Goal: Feedback & Contribution: Leave review/rating

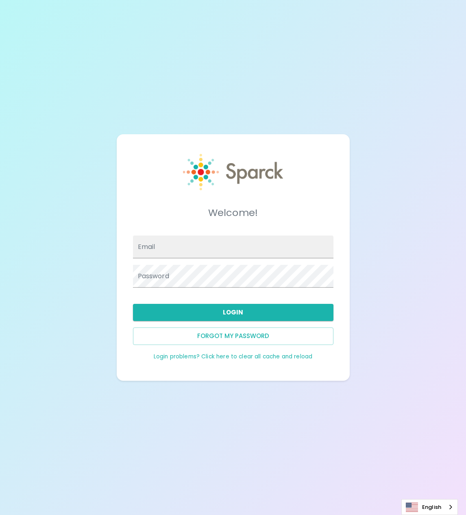
click at [329, 169] on div at bounding box center [233, 180] width 201 height 52
click at [251, 251] on input "Email" at bounding box center [233, 246] width 201 height 23
type input "[PERSON_NAME][EMAIL_ADDRESS][PERSON_NAME][DOMAIN_NAME]"
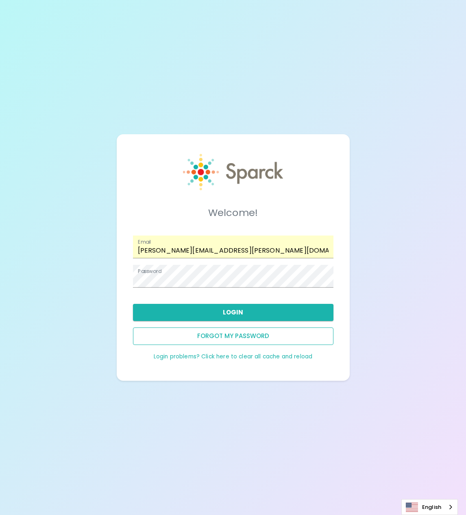
click at [238, 336] on button "Forgot my password" at bounding box center [233, 335] width 201 height 17
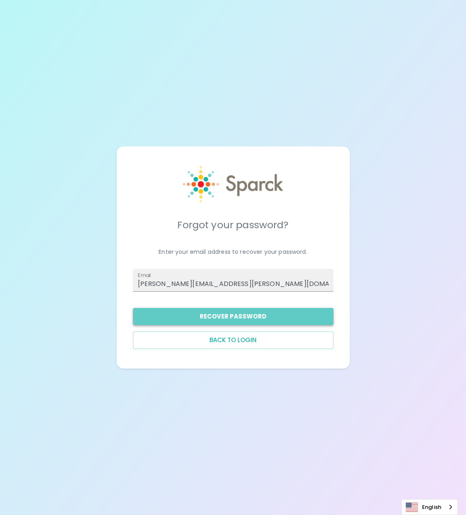
click at [243, 312] on button "Recover Password" at bounding box center [233, 316] width 201 height 17
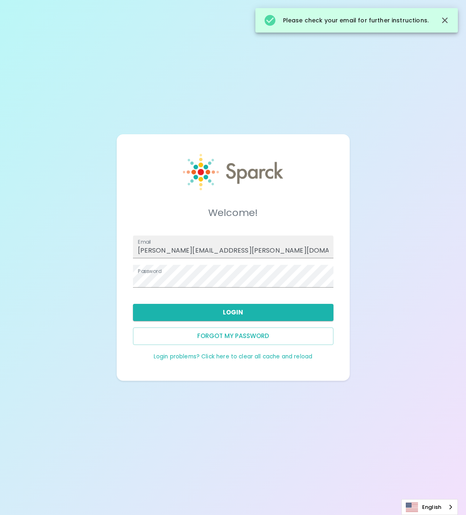
click at [149, 43] on div "Welcome! Email [PERSON_NAME][EMAIL_ADDRESS][PERSON_NAME][DOMAIN_NAME] Password …" at bounding box center [233, 257] width 466 height 515
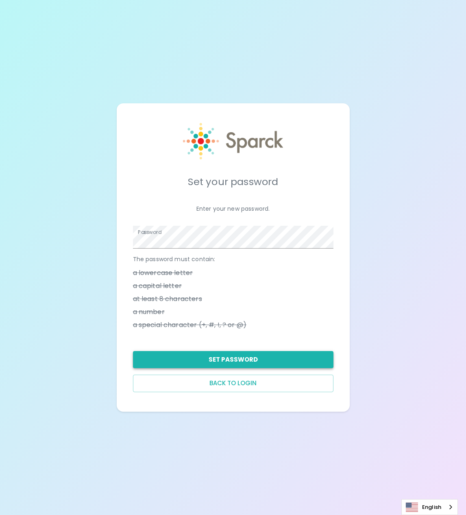
click at [220, 364] on button "Set Password" at bounding box center [233, 359] width 201 height 17
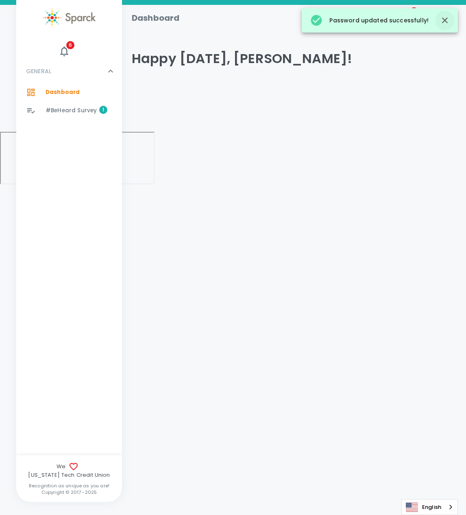
click at [440, 27] on button "button" at bounding box center [445, 21] width 20 height 20
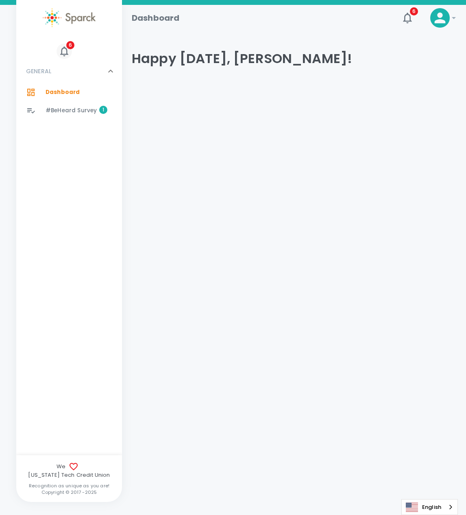
click at [66, 51] on icon "button" at bounding box center [64, 51] width 8 height 10
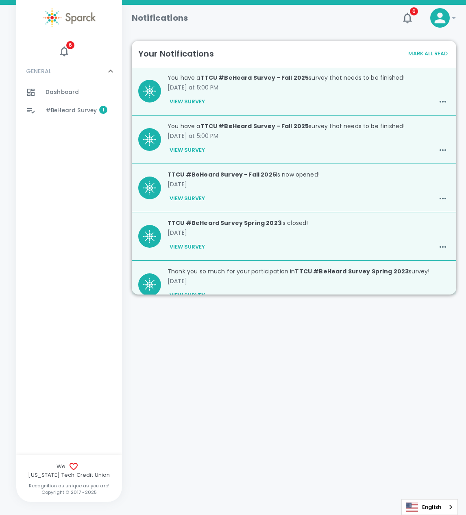
click at [196, 102] on button "View Survey" at bounding box center [187, 102] width 39 height 14
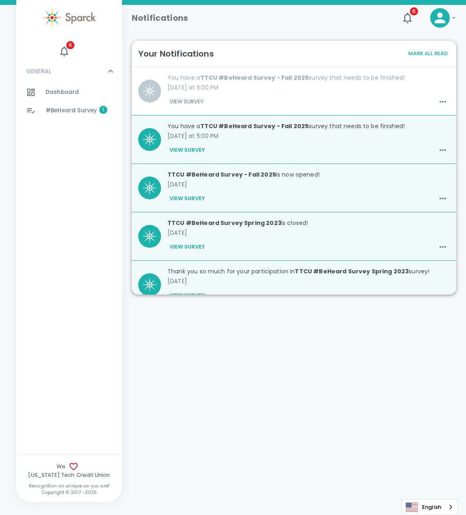
click at [197, 101] on button "View Survey" at bounding box center [187, 102] width 38 height 14
click at [185, 147] on button "View Survey" at bounding box center [187, 150] width 39 height 14
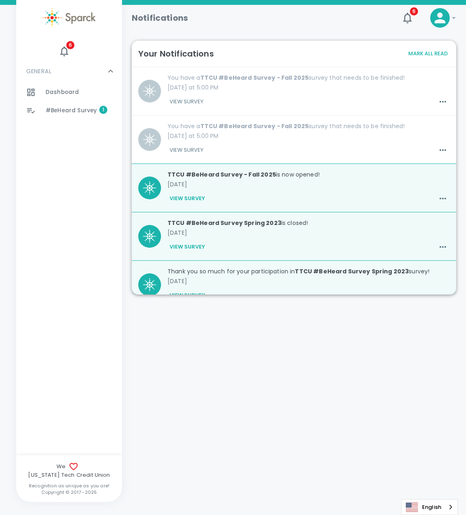
click at [87, 113] on span "#BeHeard Survey" at bounding box center [71, 111] width 51 height 8
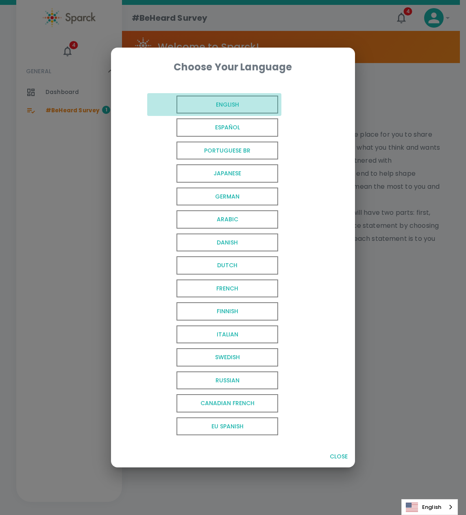
click at [201, 106] on span "English" at bounding box center [228, 105] width 102 height 18
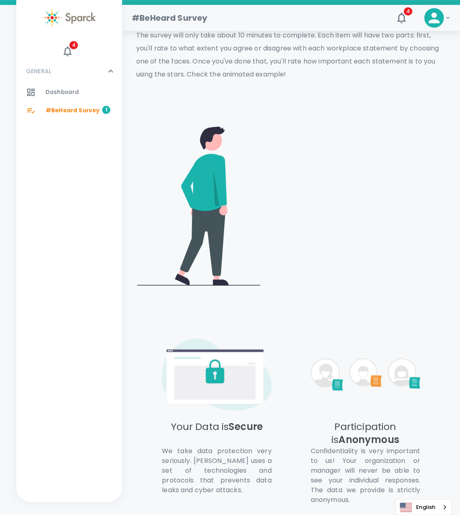
scroll to position [203, 0]
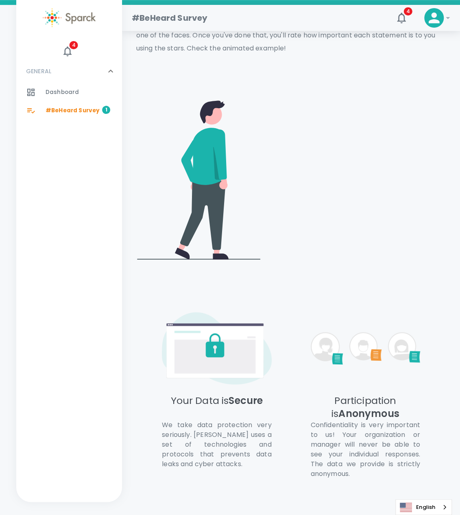
click at [358, 138] on video at bounding box center [357, 178] width 178 height 89
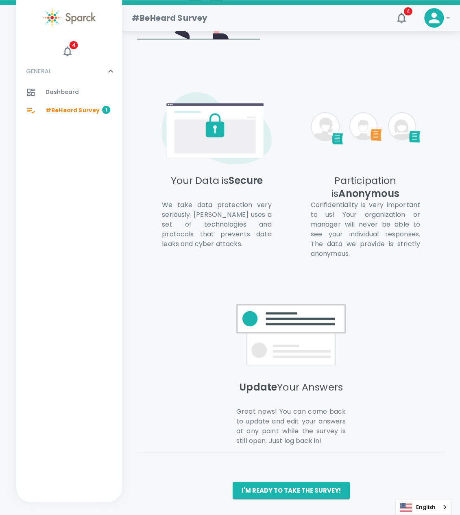
scroll to position [434, 0]
drag, startPoint x: 283, startPoint y: 495, endPoint x: 283, endPoint y: 491, distance: 4.5
click at [283, 495] on button "I'm ready to take the survey!" at bounding box center [291, 490] width 117 height 17
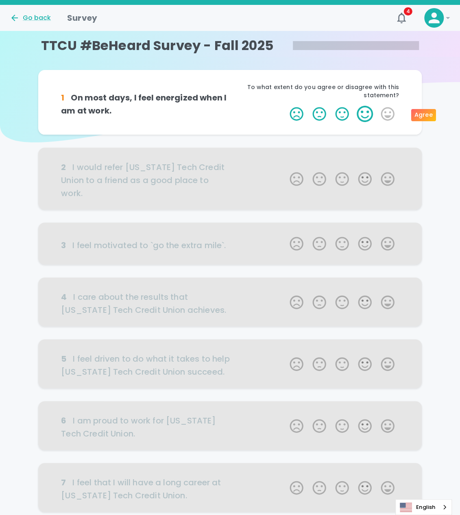
click at [373, 109] on label "4 Stars" at bounding box center [364, 114] width 23 height 16
click at [285, 106] on input "4 Stars" at bounding box center [285, 105] width 0 height 0
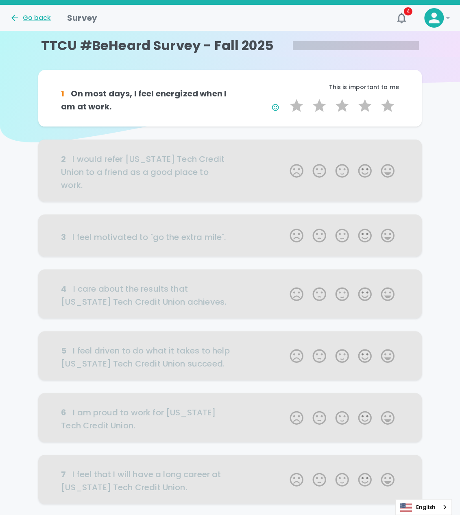
click at [361, 163] on div at bounding box center [230, 171] width 384 height 62
click at [385, 104] on label "5 Stars" at bounding box center [387, 106] width 23 height 16
click at [285, 98] on input "5 Stars" at bounding box center [285, 97] width 0 height 0
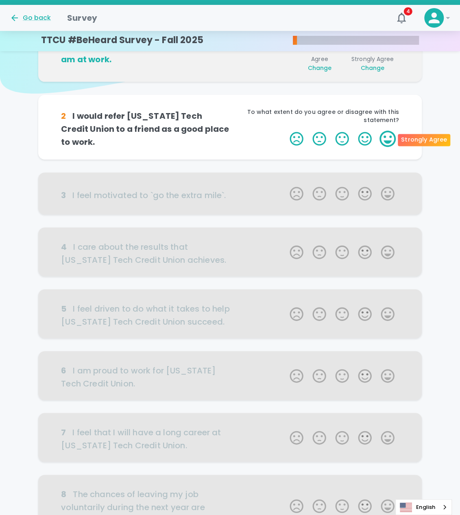
scroll to position [72, 0]
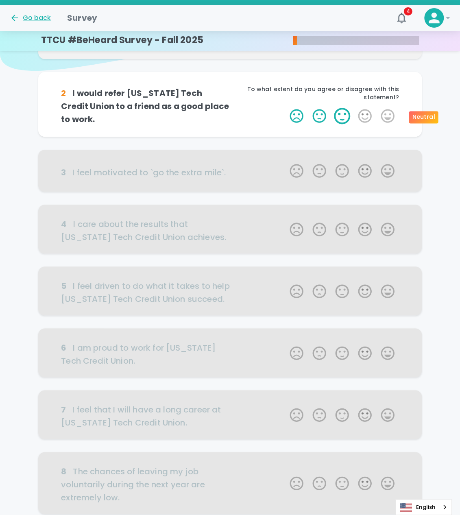
click at [351, 119] on label "3 Stars" at bounding box center [342, 116] width 23 height 16
click at [285, 108] on input "3 Stars" at bounding box center [285, 107] width 0 height 0
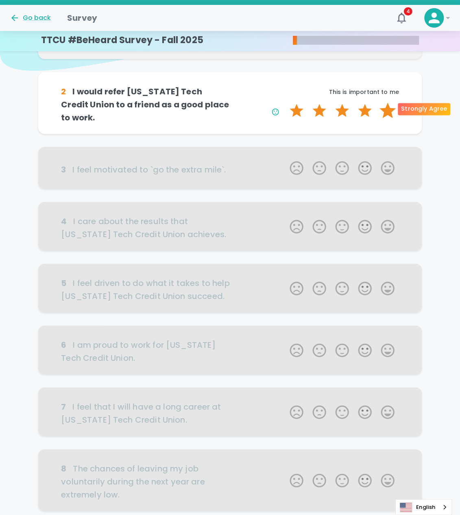
click at [382, 106] on label "5 Stars" at bounding box center [387, 110] width 23 height 16
click at [285, 102] on input "5 Stars" at bounding box center [285, 102] width 0 height 0
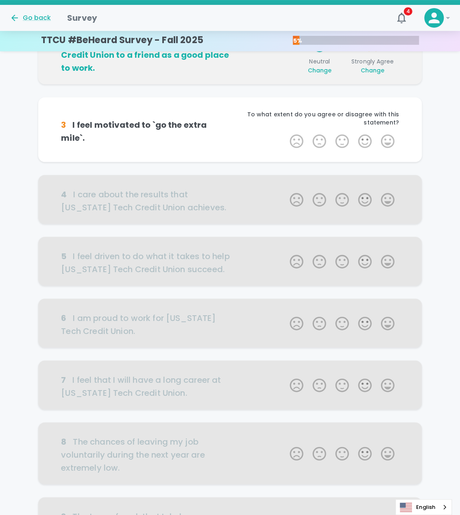
scroll to position [143, 0]
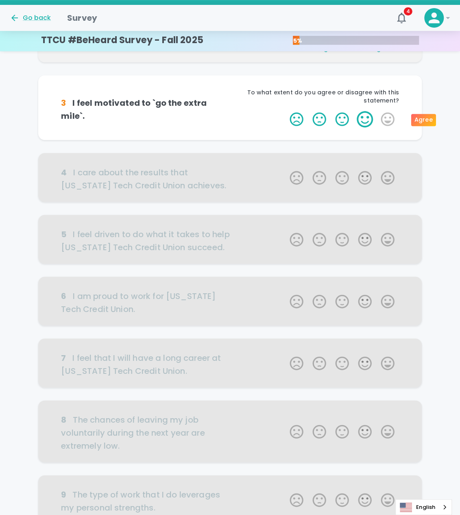
click at [361, 122] on label "4 Stars" at bounding box center [364, 119] width 23 height 16
click at [285, 111] on input "4 Stars" at bounding box center [285, 111] width 0 height 0
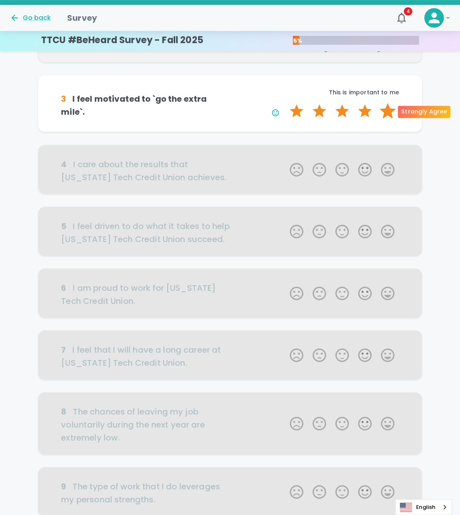
click at [386, 111] on label "5 Stars" at bounding box center [387, 111] width 23 height 16
click at [285, 103] on input "5 Stars" at bounding box center [285, 102] width 0 height 0
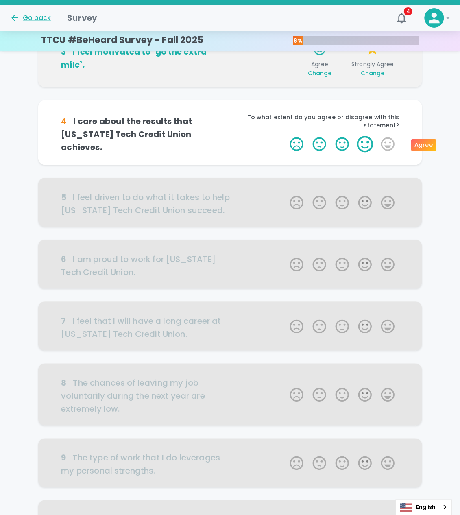
scroll to position [215, 0]
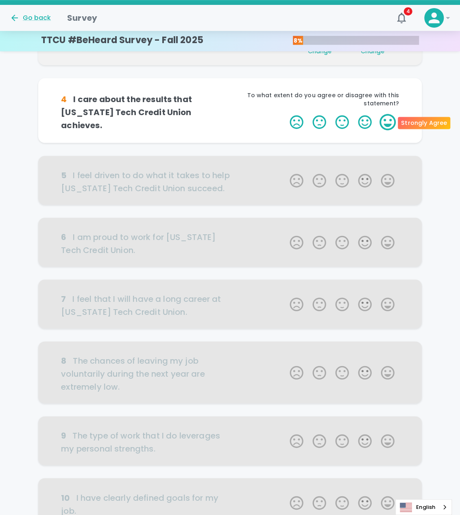
click at [382, 120] on label "5 Stars" at bounding box center [387, 122] width 23 height 16
click at [285, 114] on input "5 Stars" at bounding box center [285, 113] width 0 height 0
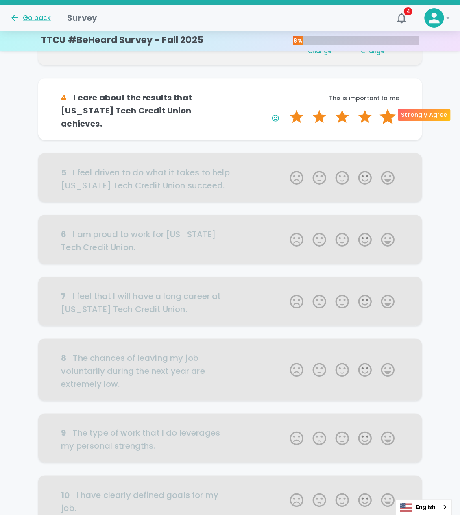
click at [382, 113] on label "5 Stars" at bounding box center [387, 117] width 23 height 16
click at [285, 109] on input "5 Stars" at bounding box center [285, 108] width 0 height 0
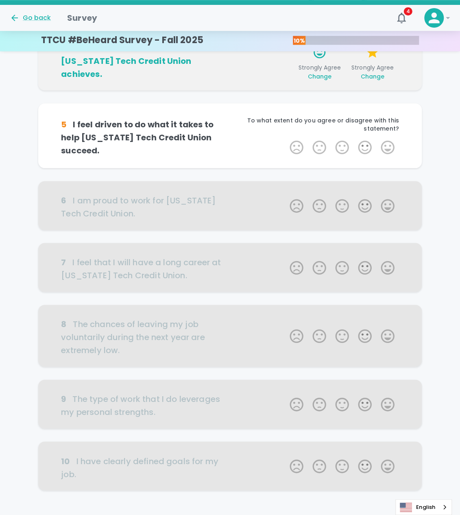
scroll to position [286, 0]
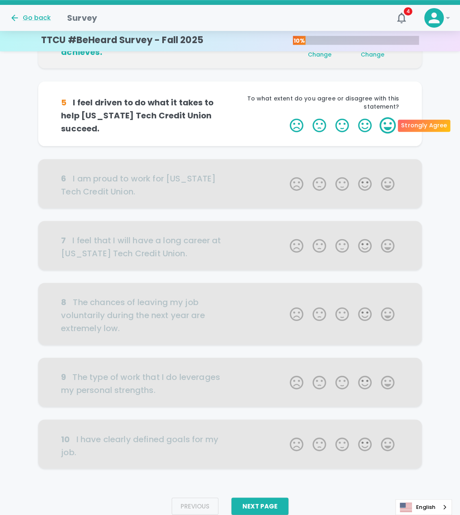
click at [384, 124] on label "5 Stars" at bounding box center [387, 125] width 23 height 16
click at [285, 117] on input "5 Stars" at bounding box center [285, 117] width 0 height 0
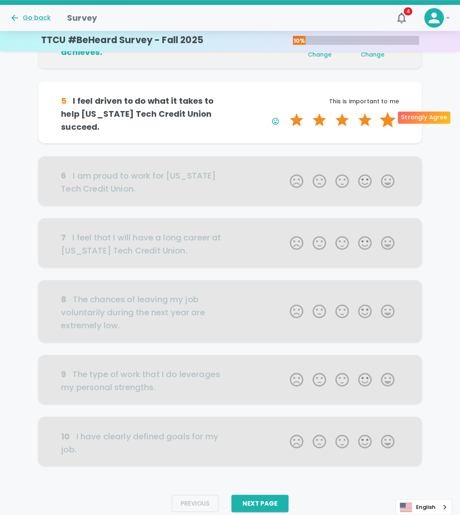
click at [384, 119] on label "5 Stars" at bounding box center [387, 120] width 23 height 16
click at [285, 112] on input "5 Stars" at bounding box center [285, 111] width 0 height 0
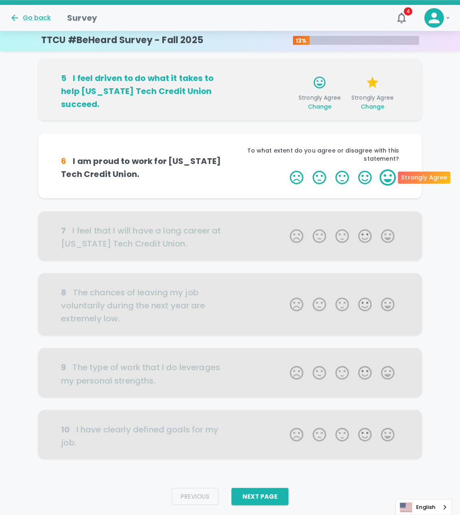
click at [384, 177] on label "5 Stars" at bounding box center [387, 177] width 23 height 16
click at [285, 169] on input "5 Stars" at bounding box center [285, 169] width 0 height 0
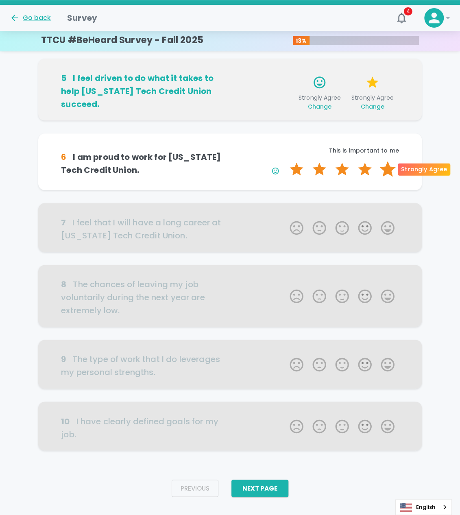
click at [386, 169] on label "5 Stars" at bounding box center [387, 169] width 23 height 16
click at [285, 161] on input "5 Stars" at bounding box center [285, 161] width 0 height 0
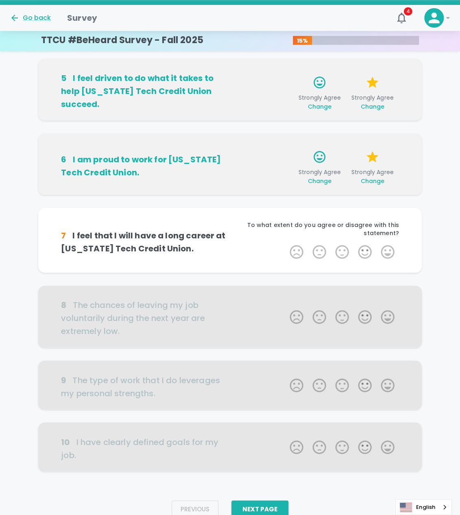
scroll to position [322, 0]
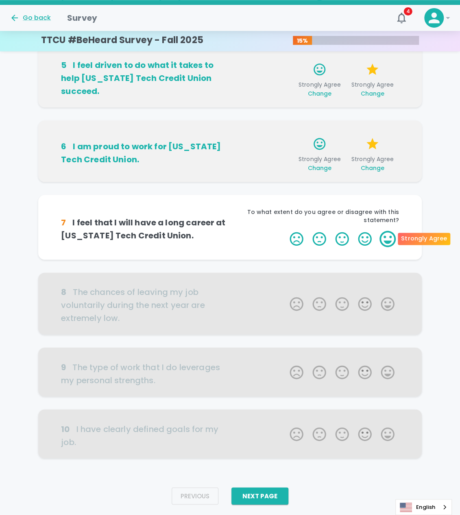
click at [381, 235] on label "5 Stars" at bounding box center [387, 239] width 23 height 16
click at [285, 231] on input "5 Stars" at bounding box center [285, 230] width 0 height 0
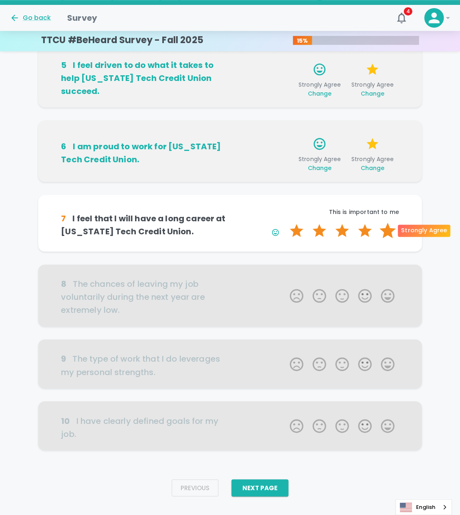
click at [384, 231] on label "5 Stars" at bounding box center [387, 230] width 23 height 16
click at [285, 222] on input "5 Stars" at bounding box center [285, 222] width 0 height 0
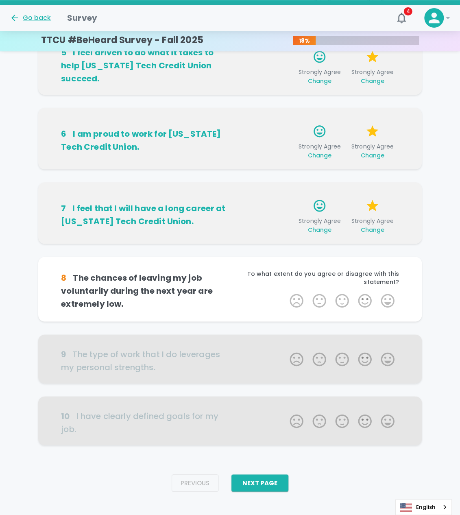
scroll to position [342, 0]
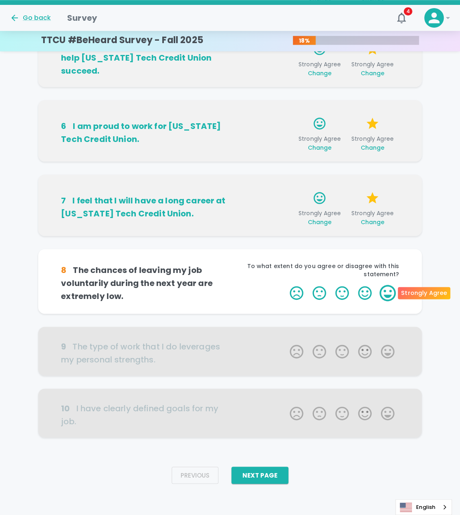
click at [387, 293] on label "5 Stars" at bounding box center [387, 293] width 23 height 16
click at [285, 285] on input "5 Stars" at bounding box center [285, 284] width 0 height 0
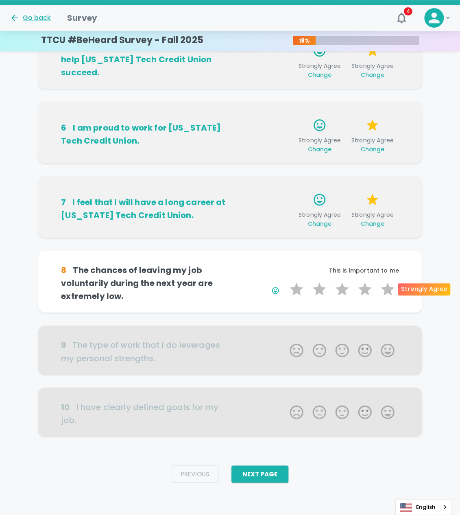
scroll to position [340, 0]
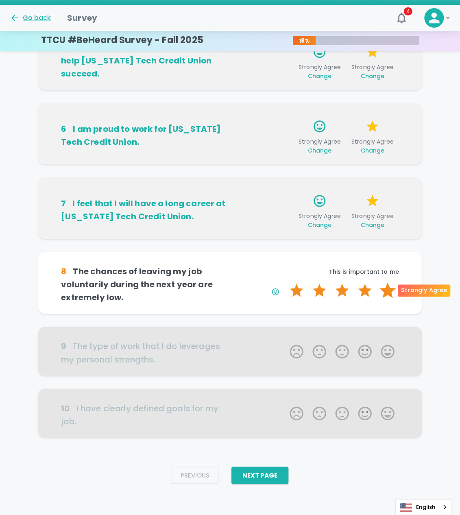
click at [387, 289] on label "5 Stars" at bounding box center [387, 290] width 23 height 16
click at [285, 282] on input "5 Stars" at bounding box center [285, 282] width 0 height 0
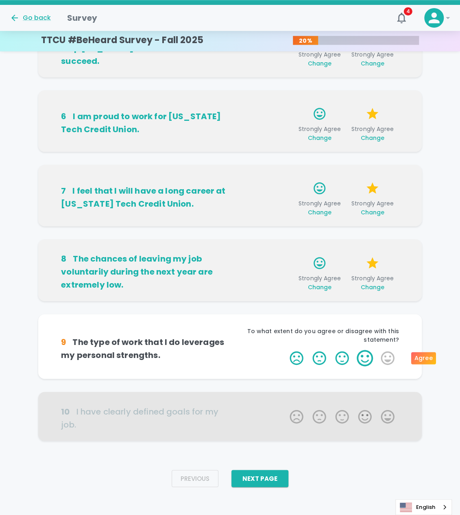
scroll to position [355, 0]
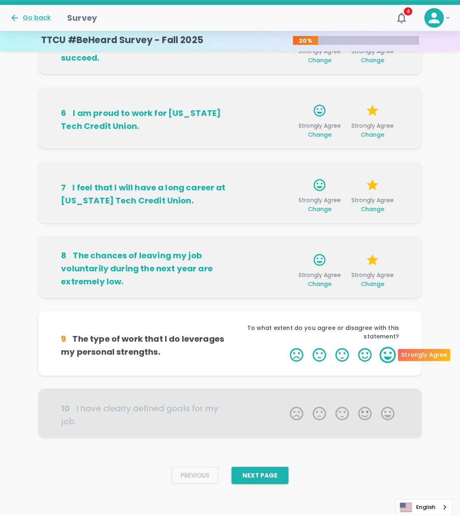
click at [380, 353] on label "5 Stars" at bounding box center [387, 355] width 23 height 16
click at [285, 347] on input "5 Stars" at bounding box center [285, 346] width 0 height 0
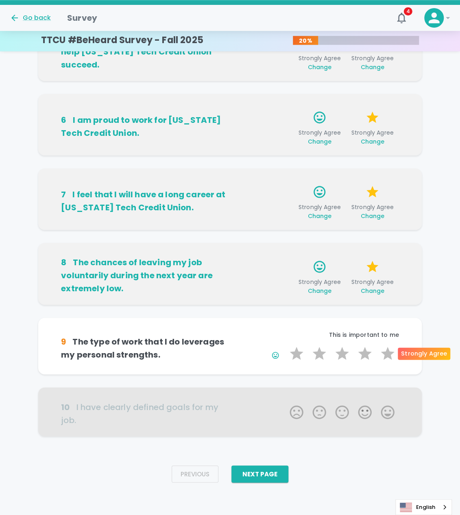
scroll to position [347, 0]
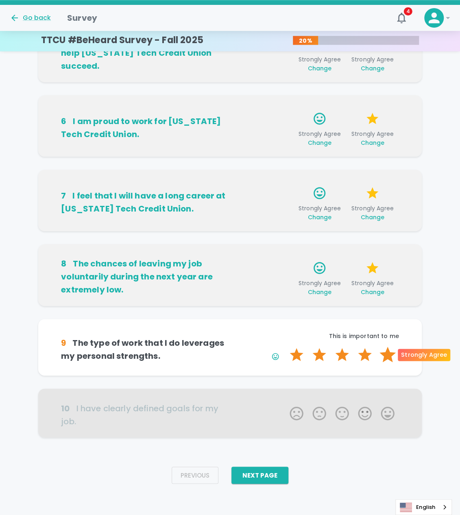
click at [388, 354] on label "5 Stars" at bounding box center [387, 355] width 23 height 16
click at [285, 347] on input "5 Stars" at bounding box center [285, 346] width 0 height 0
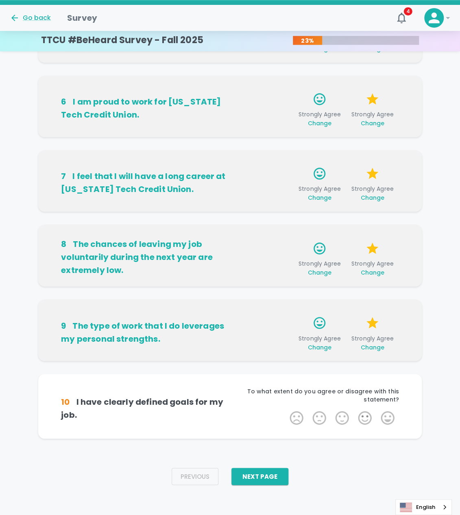
scroll to position [368, 0]
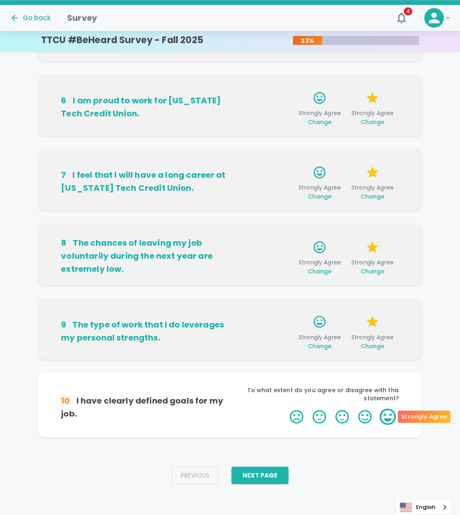
click at [385, 413] on label "5 Stars" at bounding box center [387, 416] width 23 height 16
click at [285, 408] on input "5 Stars" at bounding box center [285, 408] width 0 height 0
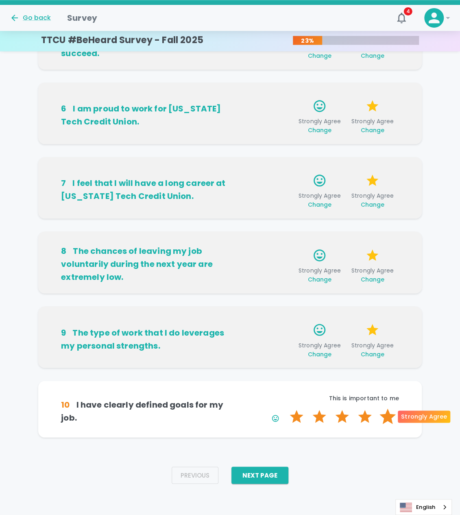
click at [386, 413] on label "5 Stars" at bounding box center [387, 416] width 23 height 16
click at [285, 408] on input "5 Stars" at bounding box center [285, 408] width 0 height 0
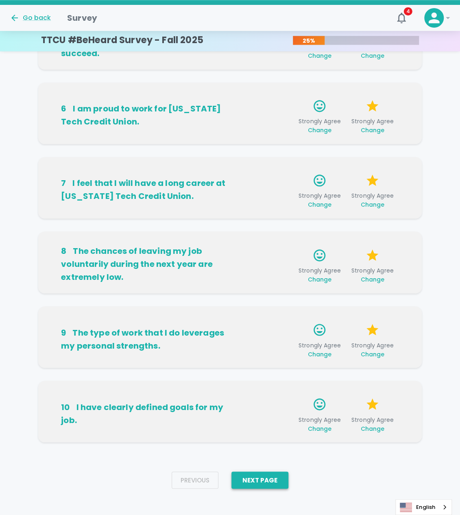
click at [274, 475] on button "Next Page" at bounding box center [259, 479] width 57 height 17
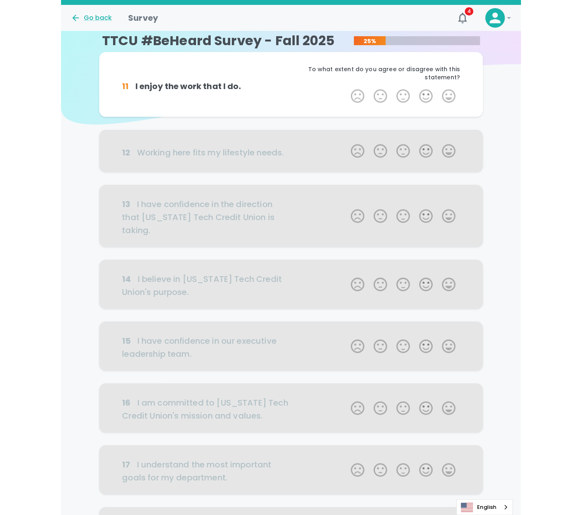
scroll to position [0, 0]
